Goal: Find specific page/section: Find specific page/section

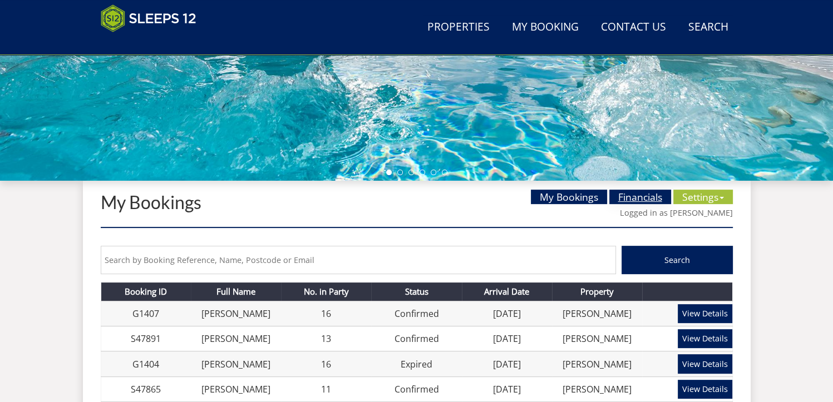
click at [643, 193] on link "Financials" at bounding box center [640, 197] width 62 height 14
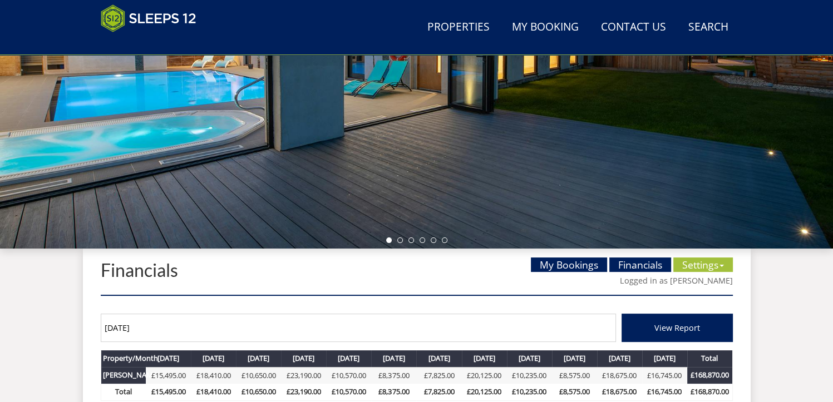
scroll to position [241, 0]
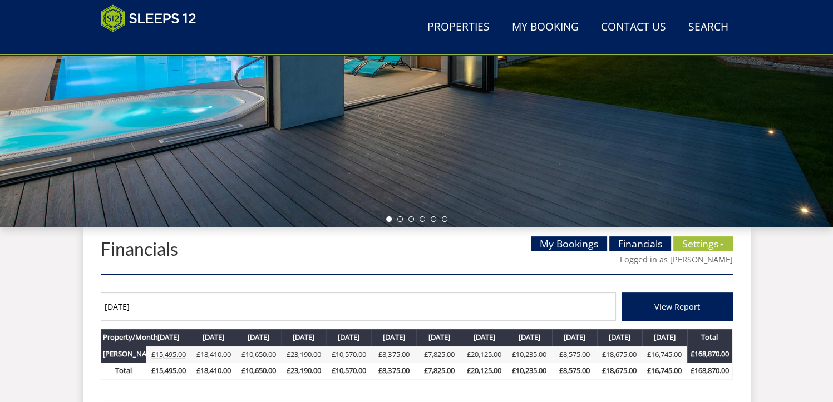
click at [175, 354] on link "£15,495.00" at bounding box center [168, 354] width 34 height 10
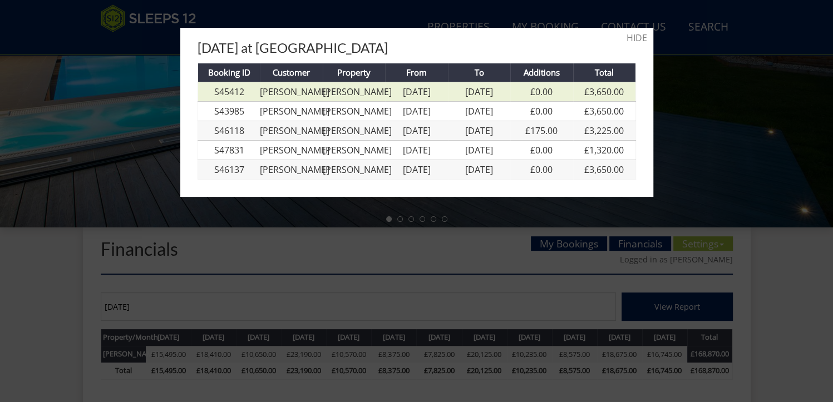
click at [298, 87] on link "[PERSON_NAME]" at bounding box center [294, 92] width 69 height 12
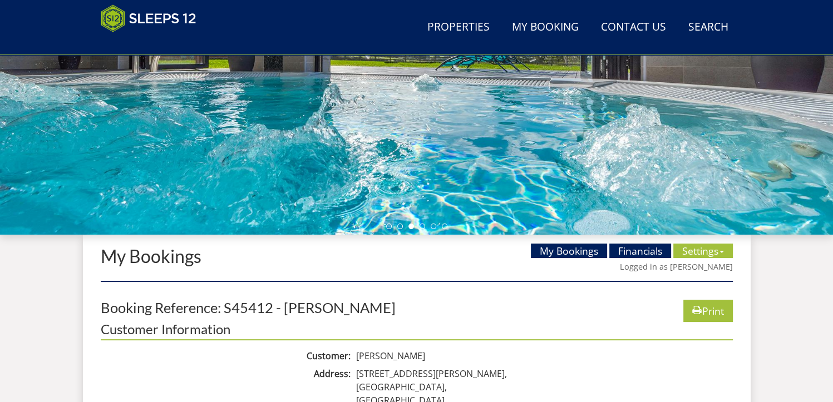
scroll to position [222, 0]
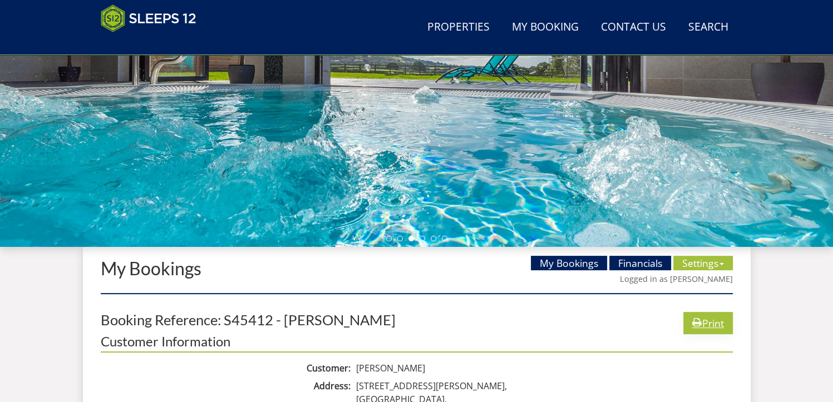
click at [706, 320] on link "Print" at bounding box center [708, 323] width 50 height 22
